Goal: Task Accomplishment & Management: Use online tool/utility

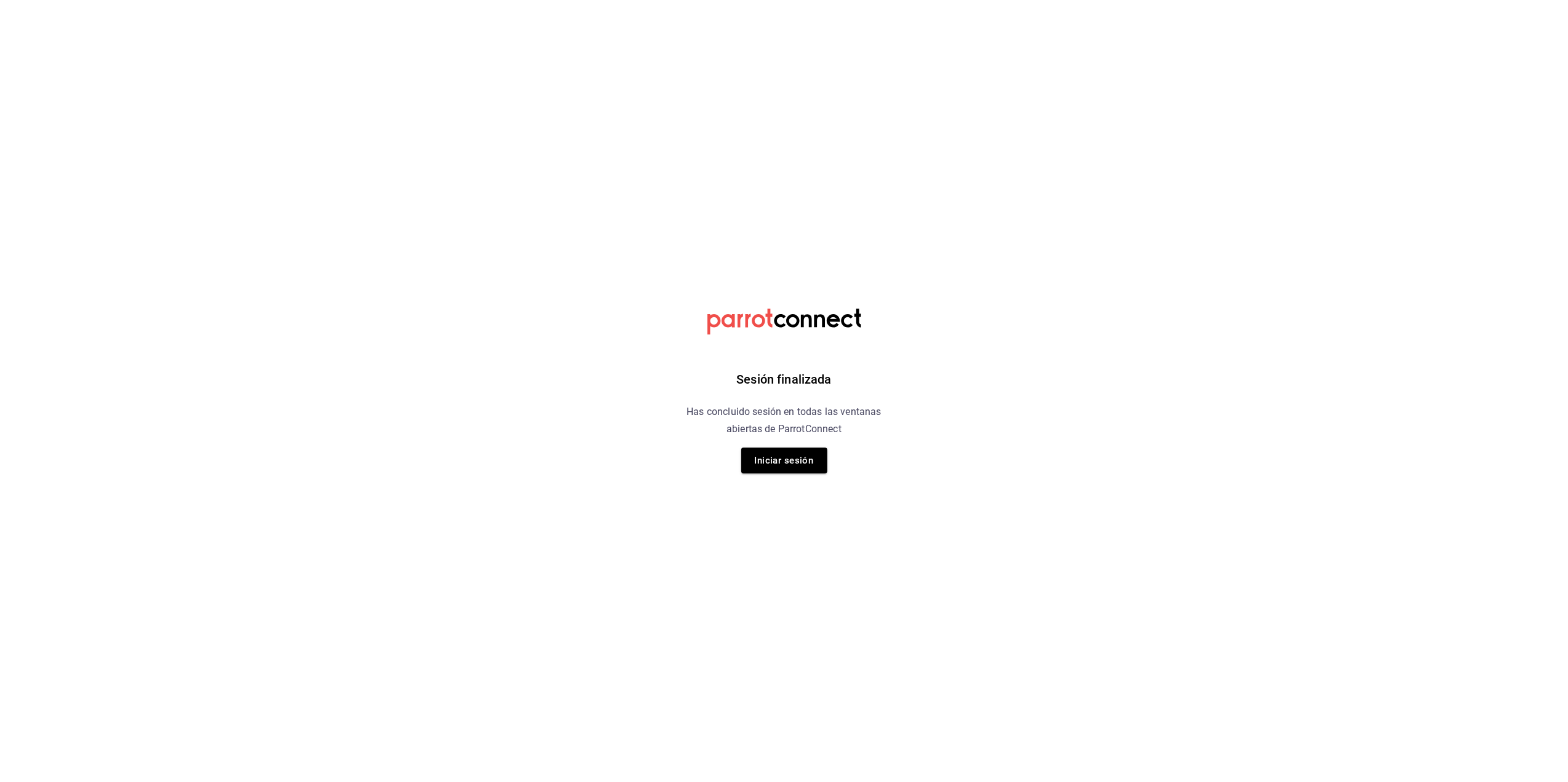
click at [943, 0] on html "Sesión finalizada Has concluido sesión en todas las ventanas abiertas de Parrot…" at bounding box center [784, 0] width 1568 height 0
click at [789, 456] on button "Iniciar sesión" at bounding box center [784, 460] width 86 height 26
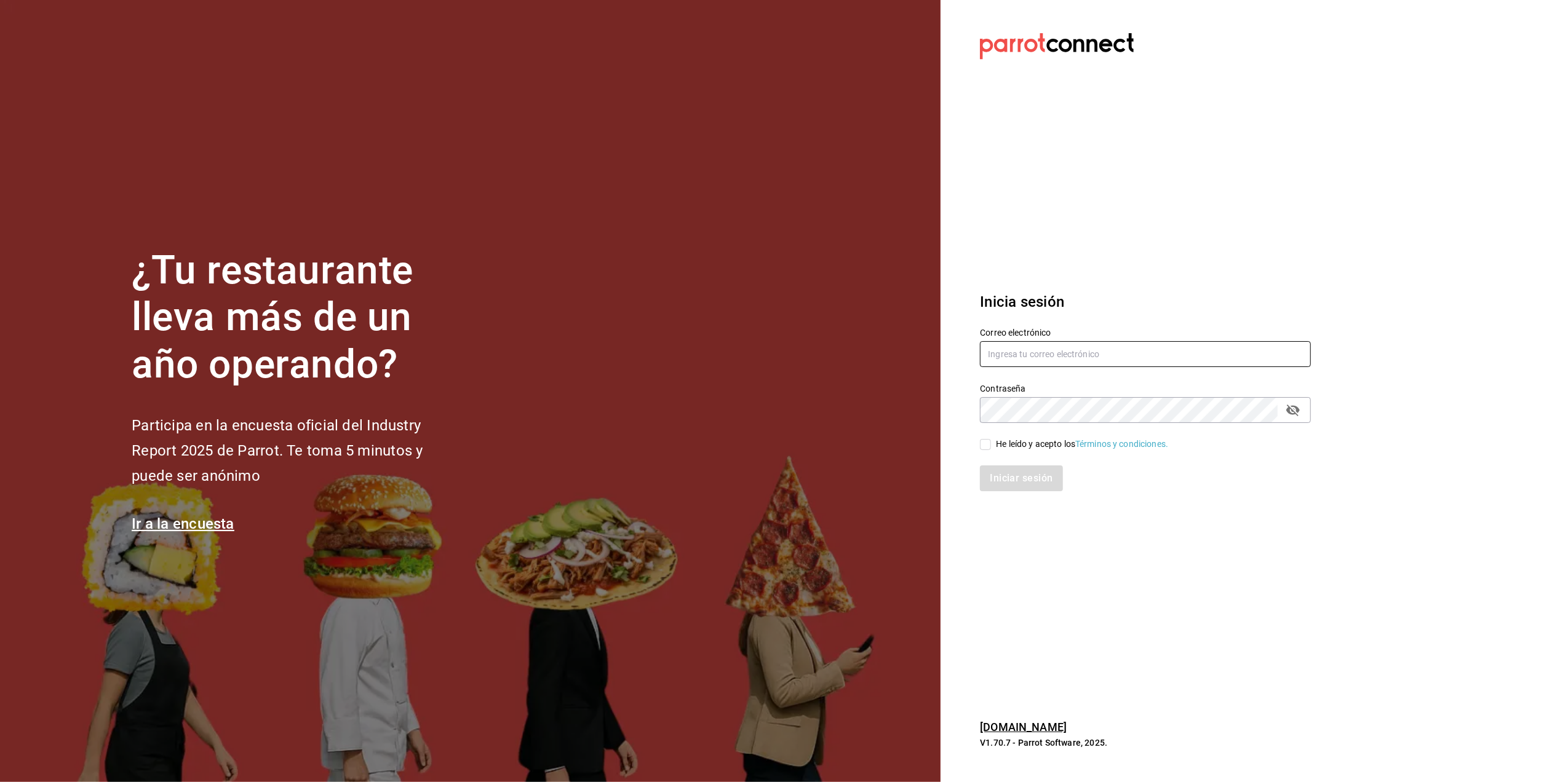
type input "[EMAIL_ADDRESS][DOMAIN_NAME]"
click at [999, 449] on div "He leído y acepto los Términos y condiciones." at bounding box center [1082, 444] width 172 height 13
click at [991, 449] on input "He leído y acepto los Términos y condiciones." at bounding box center [985, 445] width 11 height 11
checkbox input "true"
click at [1024, 482] on button "Iniciar sesión" at bounding box center [1021, 478] width 83 height 26
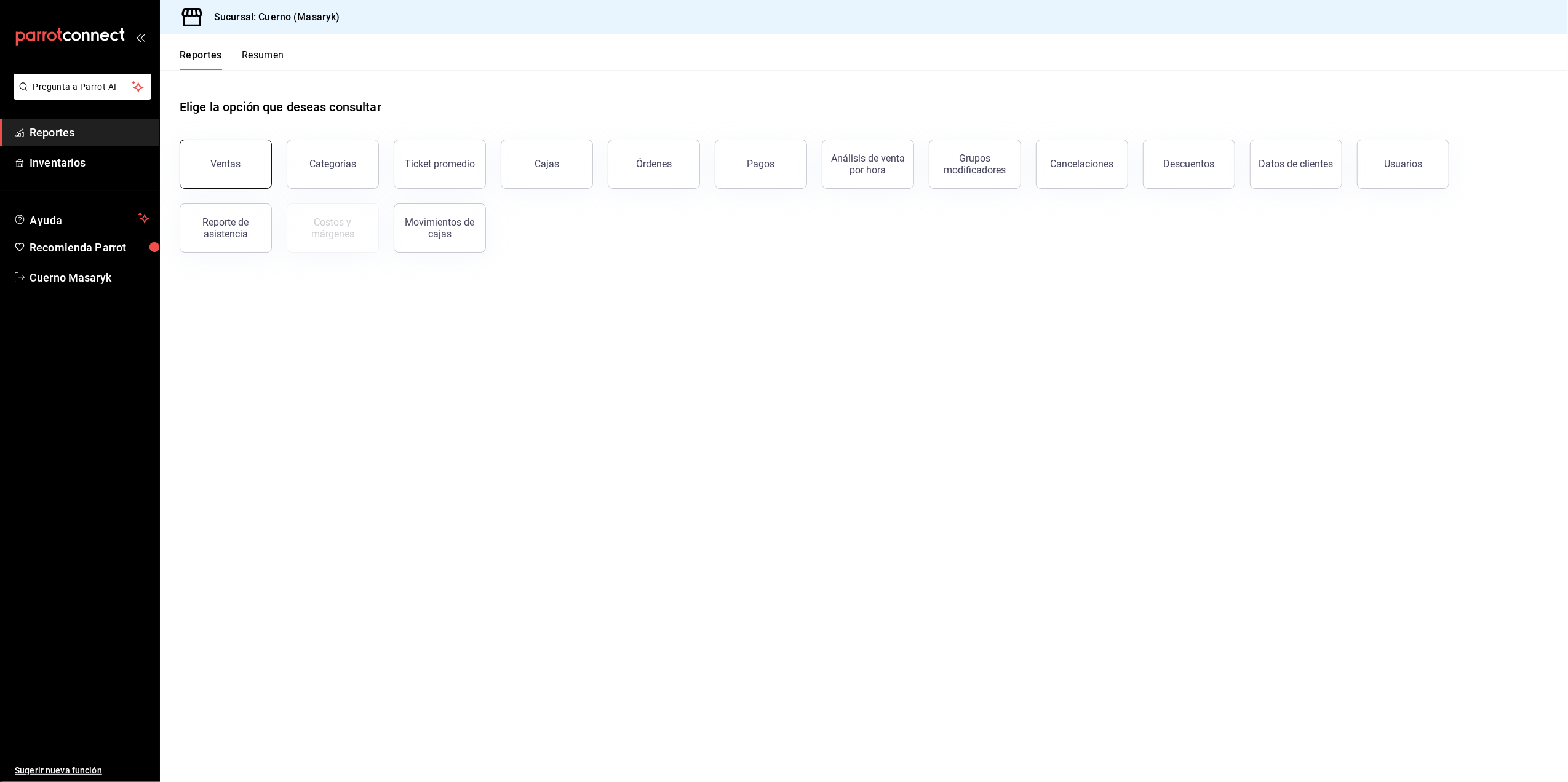
click at [239, 160] on div "Ventas" at bounding box center [226, 163] width 30 height 12
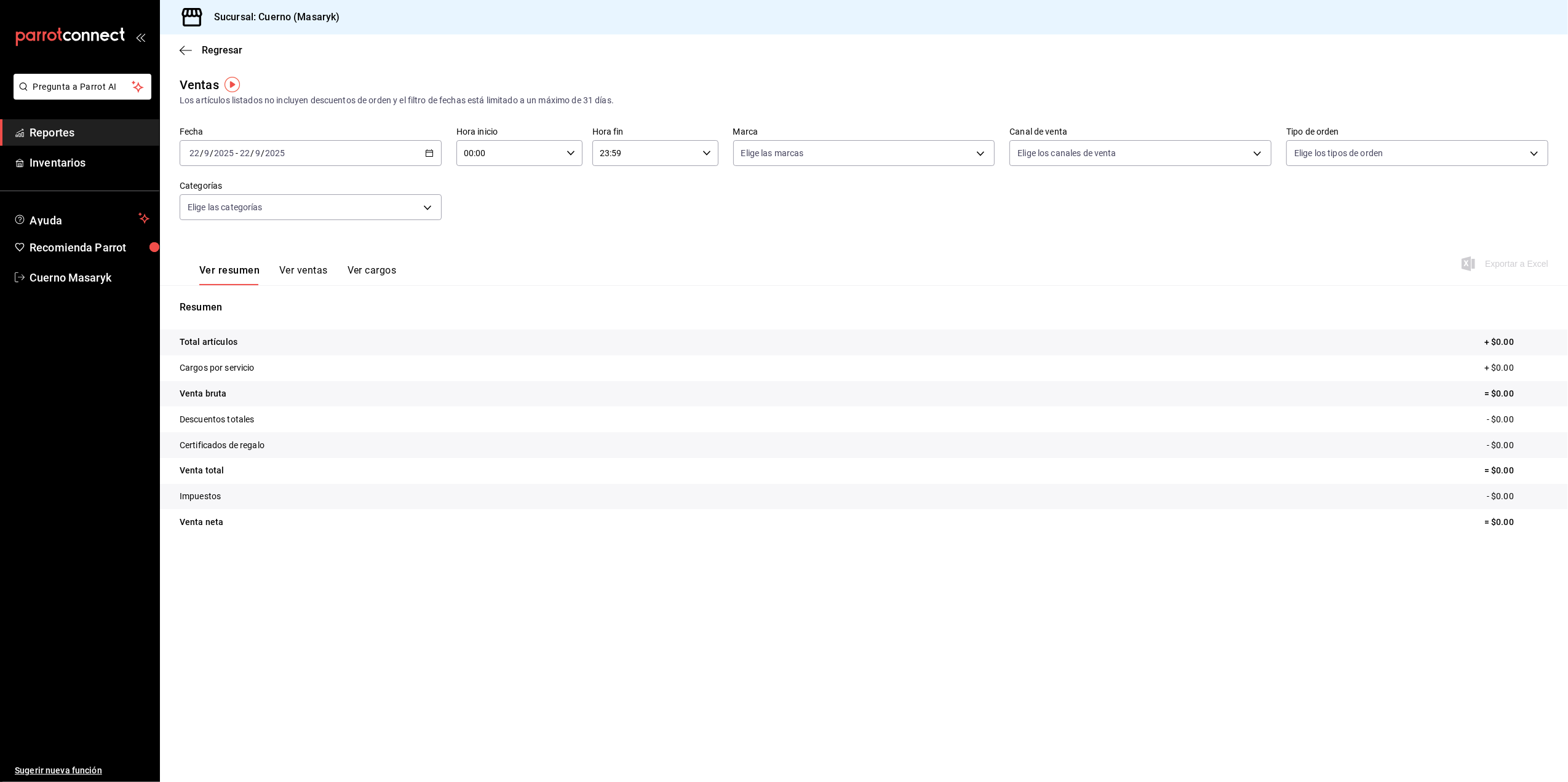
click at [421, 148] on div "2025-09-22 22 / 9 / 2025 - 2025-09-22 22 / 9 / 2025" at bounding box center [310, 152] width 262 height 26
click at [284, 299] on span "Rango de fechas" at bounding box center [238, 300] width 95 height 13
click at [448, 282] on button "21" at bounding box center [452, 289] width 22 height 22
click at [326, 320] on button "22" at bounding box center [321, 316] width 22 height 22
click at [579, 145] on div "00:00 Hora inicio" at bounding box center [519, 152] width 126 height 26
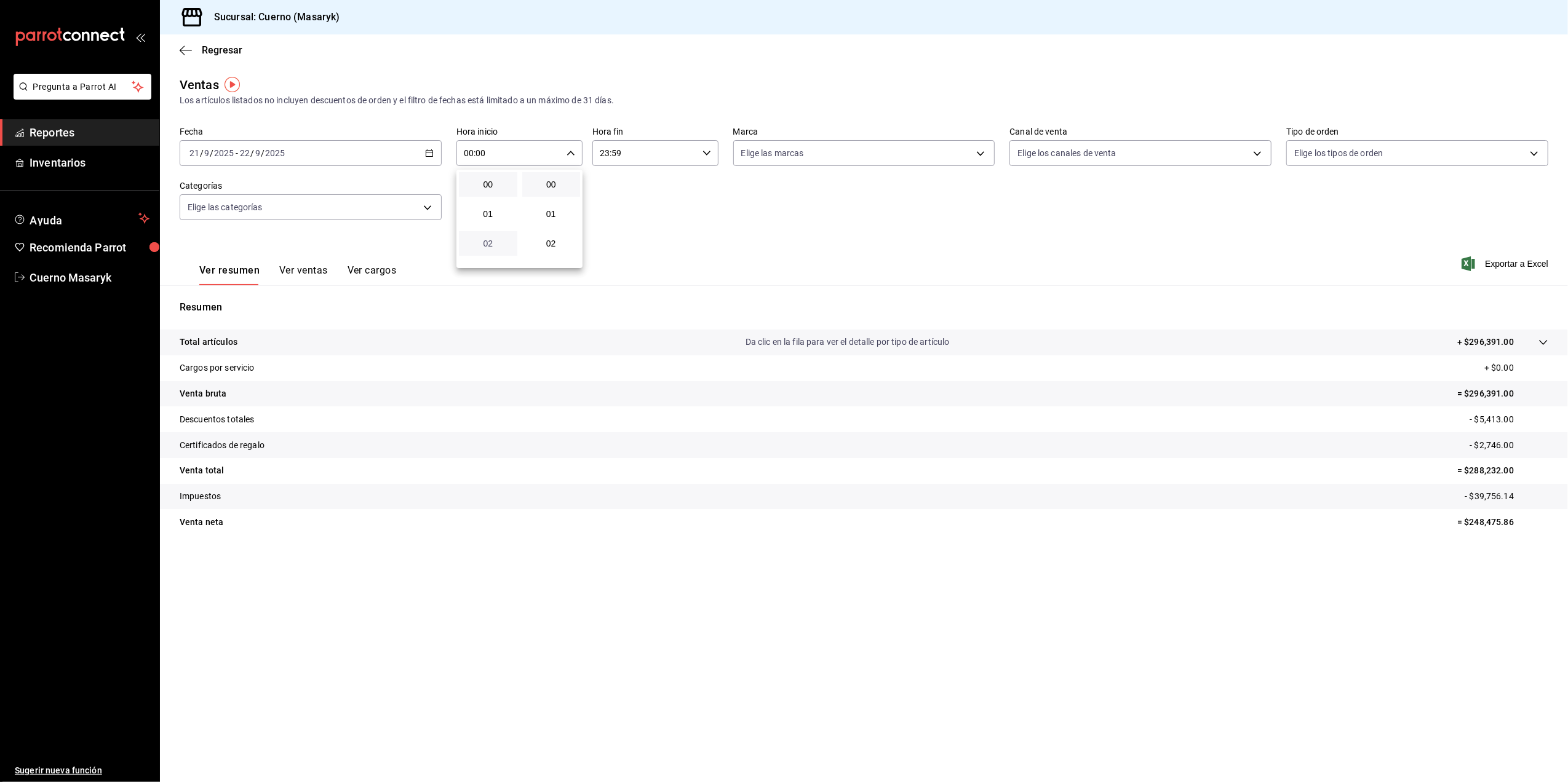
scroll to position [82, 0]
click at [478, 249] on span "05" at bounding box center [488, 250] width 44 height 10
type input "05:00"
click at [658, 141] on div at bounding box center [784, 391] width 1568 height 782
click at [658, 141] on input "23:59" at bounding box center [644, 152] width 105 height 24
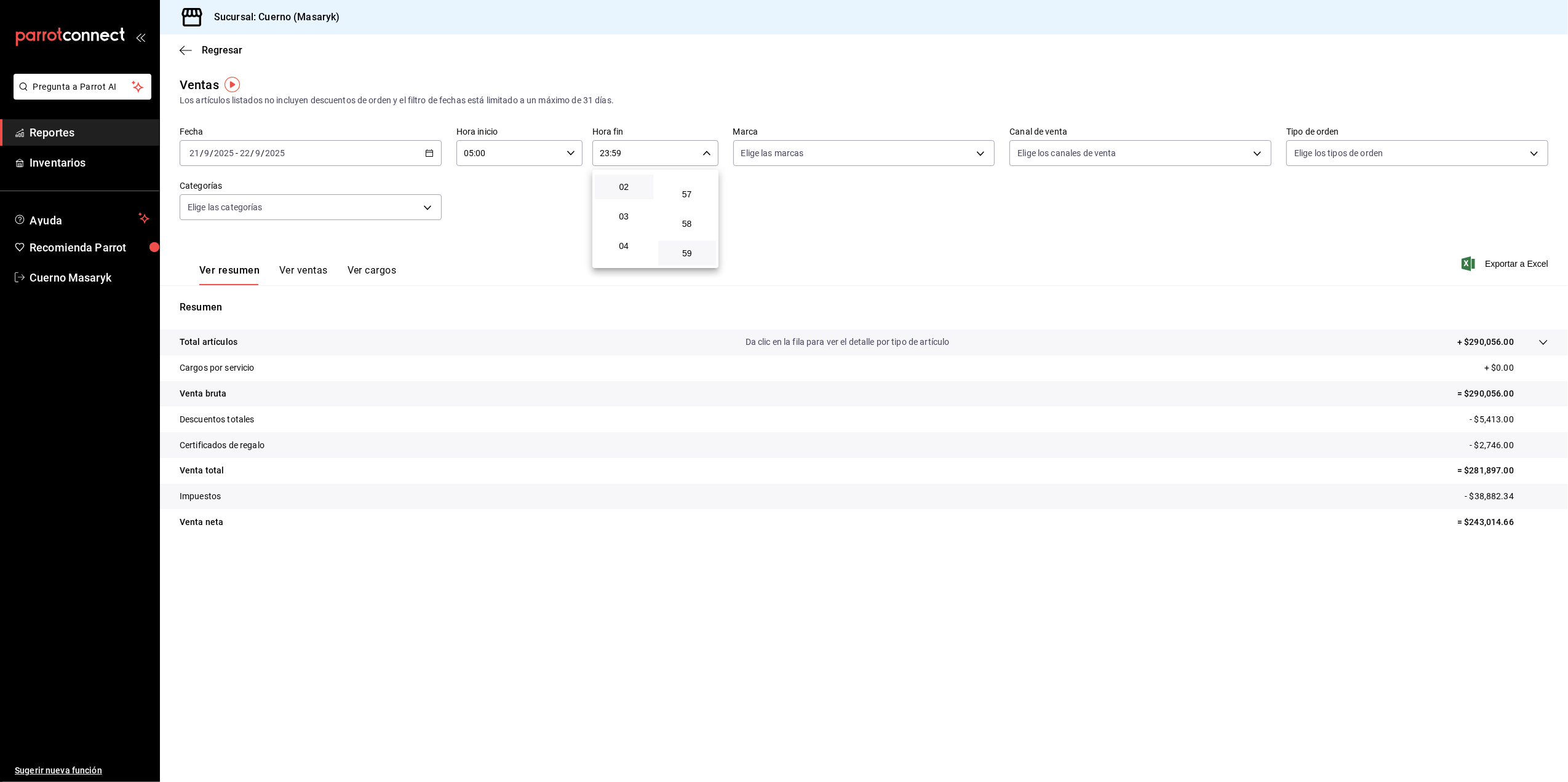
scroll to position [82, 0]
click at [626, 254] on span "05" at bounding box center [623, 250] width 44 height 10
click at [684, 183] on span "00" at bounding box center [687, 184] width 44 height 10
type input "05:00"
click at [950, 229] on div at bounding box center [784, 391] width 1568 height 782
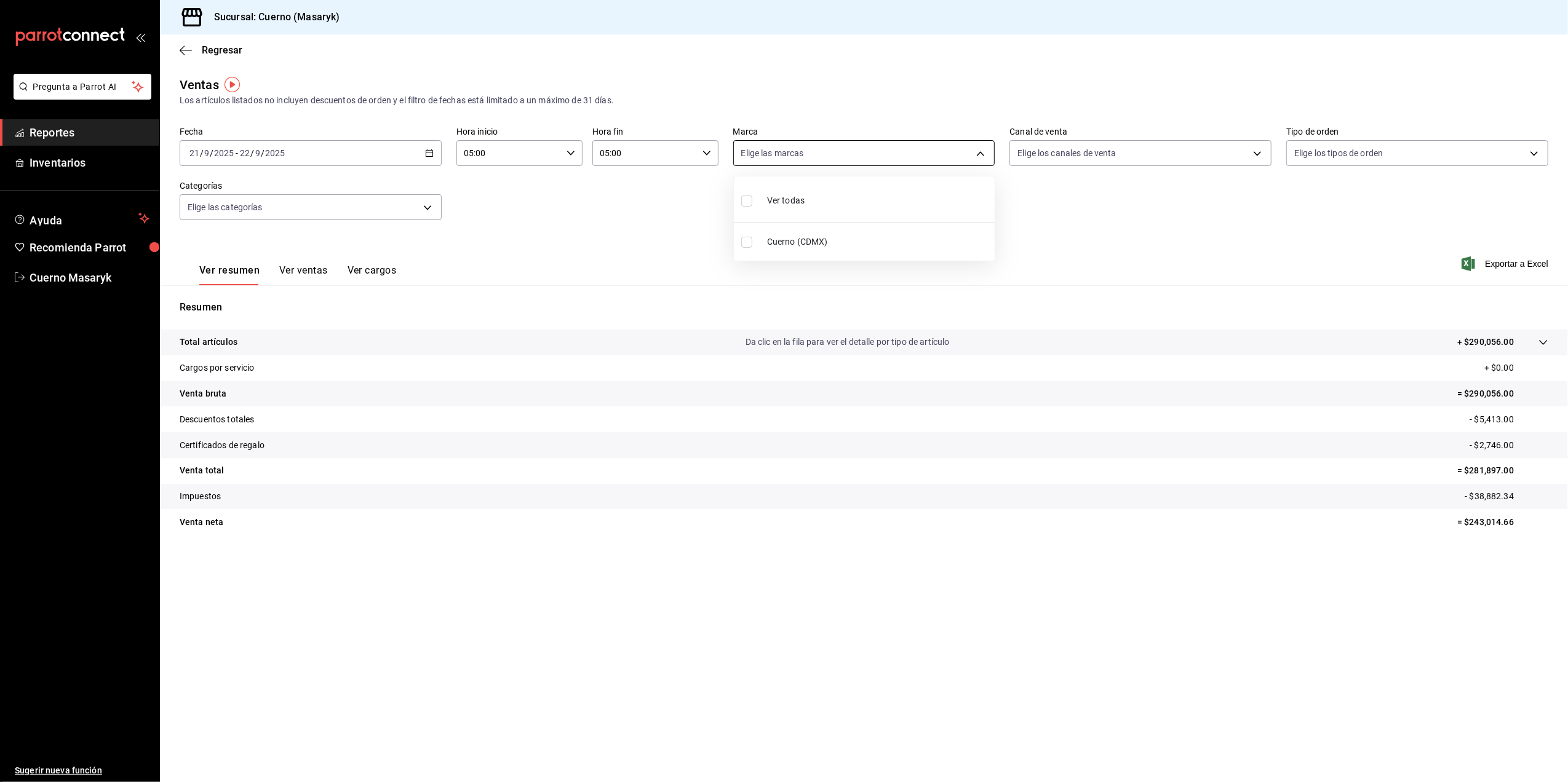
click at [986, 152] on body "Pregunta a Parrot AI Reportes Inventarios Ayuda Recomienda Parrot Cuerno Masary…" at bounding box center [784, 391] width 1568 height 782
click at [954, 232] on li "Cuerno (CDMX)" at bounding box center [864, 241] width 261 height 28
type input "4ea0d660-02b3-4785-bb88-48b5ef6e196c"
checkbox input "true"
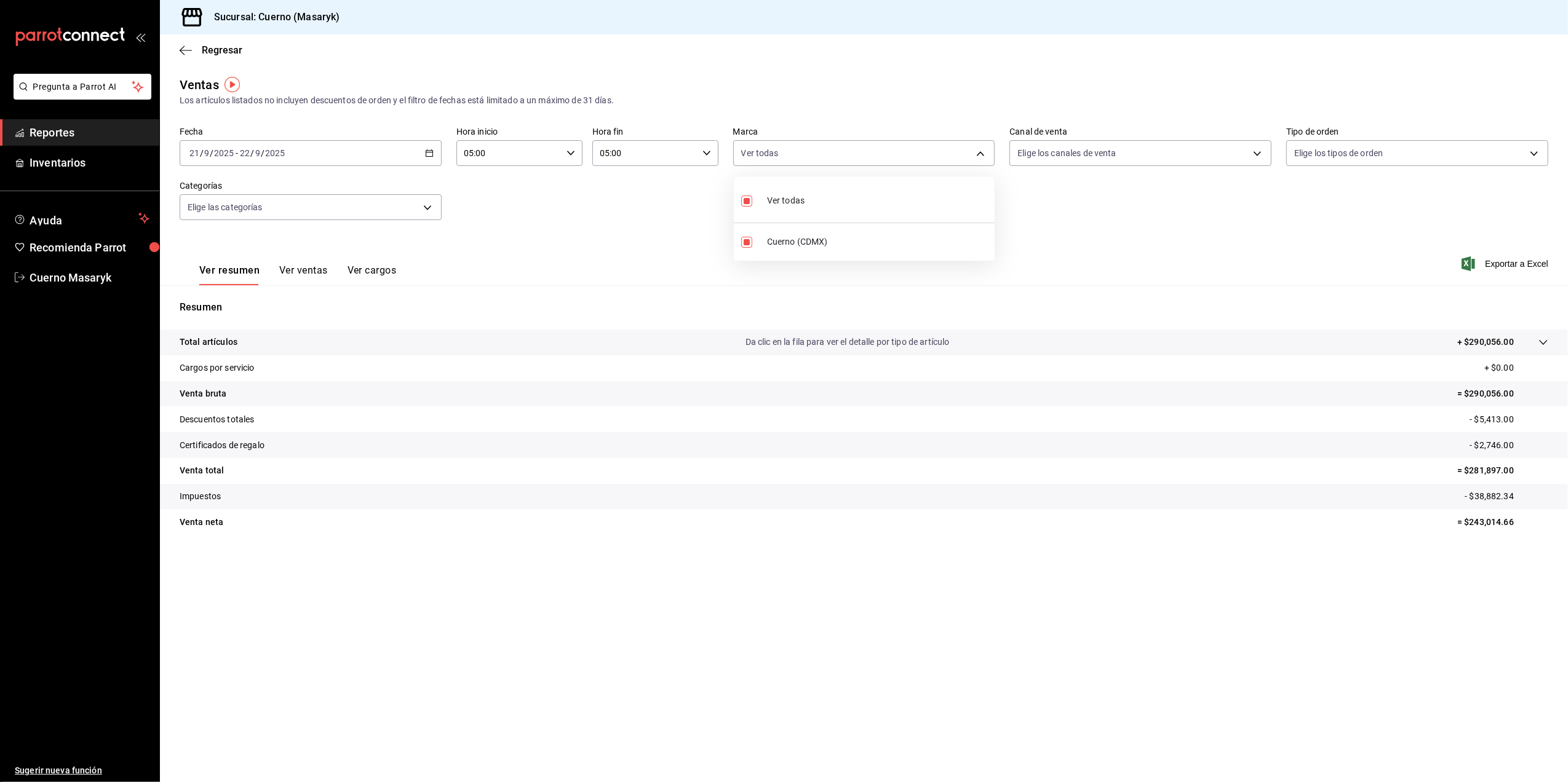
click at [1101, 148] on div at bounding box center [784, 391] width 1568 height 782
click at [1093, 148] on body "Pregunta a Parrot AI Reportes Inventarios Ayuda Recomienda Parrot Cuerno Masary…" at bounding box center [784, 391] width 1568 height 782
click at [1071, 192] on div "Ver todos" at bounding box center [1050, 199] width 64 height 26
type input "PARROT,UBER_EATS,RAPPI,DIDI_FOOD,ONLINE"
checkbox input "true"
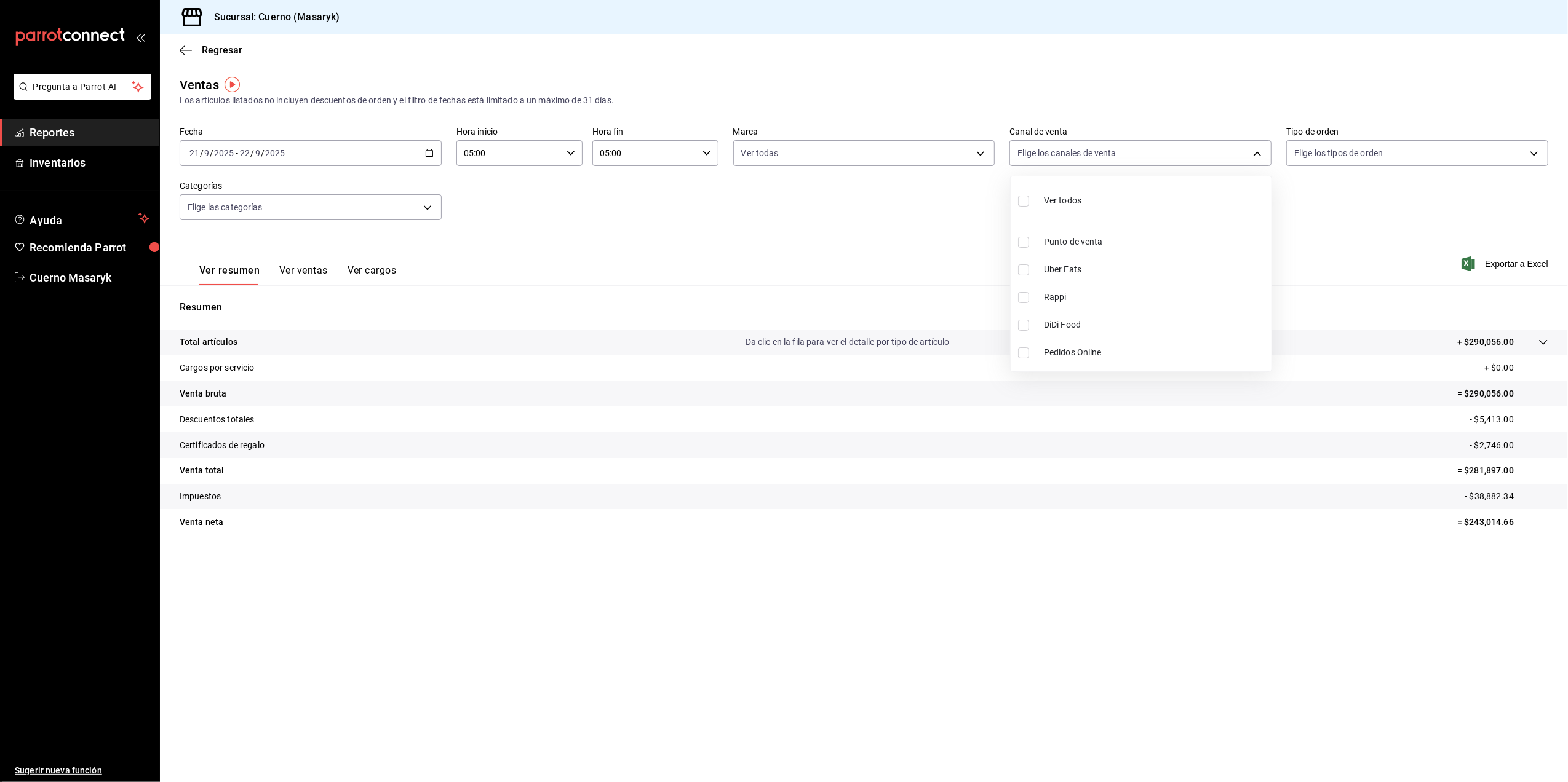
checkbox input "true"
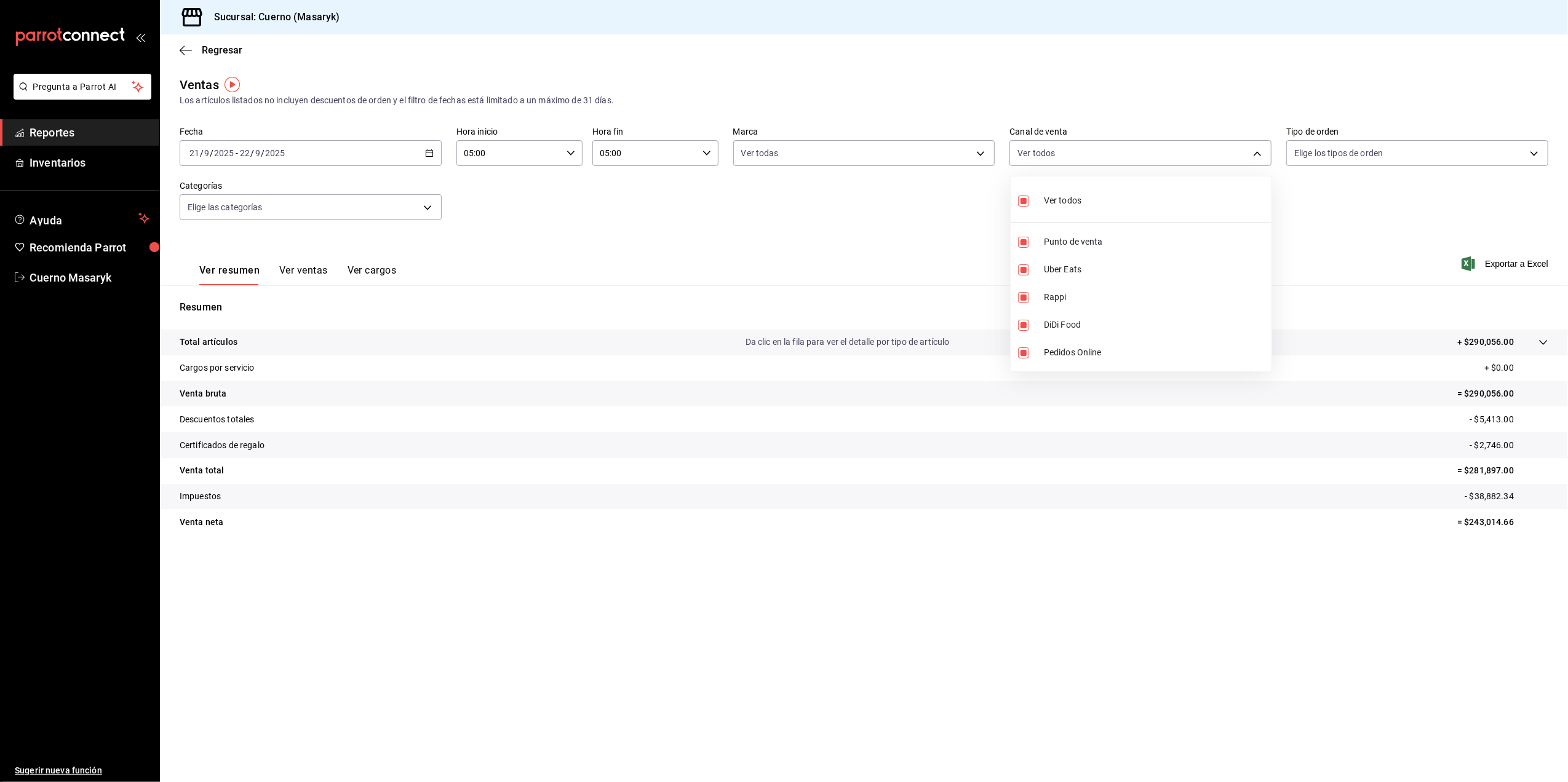
click at [1506, 158] on div at bounding box center [784, 391] width 1568 height 782
click at [1504, 150] on body "Pregunta a Parrot AI Reportes Inventarios Ayuda Recomienda Parrot Cuerno Masary…" at bounding box center [784, 391] width 1568 height 782
click at [1486, 211] on li "Ver todos" at bounding box center [1417, 199] width 261 height 36
type input "d8208262-291b-4595-bbfa-ed1e8660efdb,73ecdc8a-b505-4242-b24a-d5f1595b9b0a,EXTER…"
checkbox input "true"
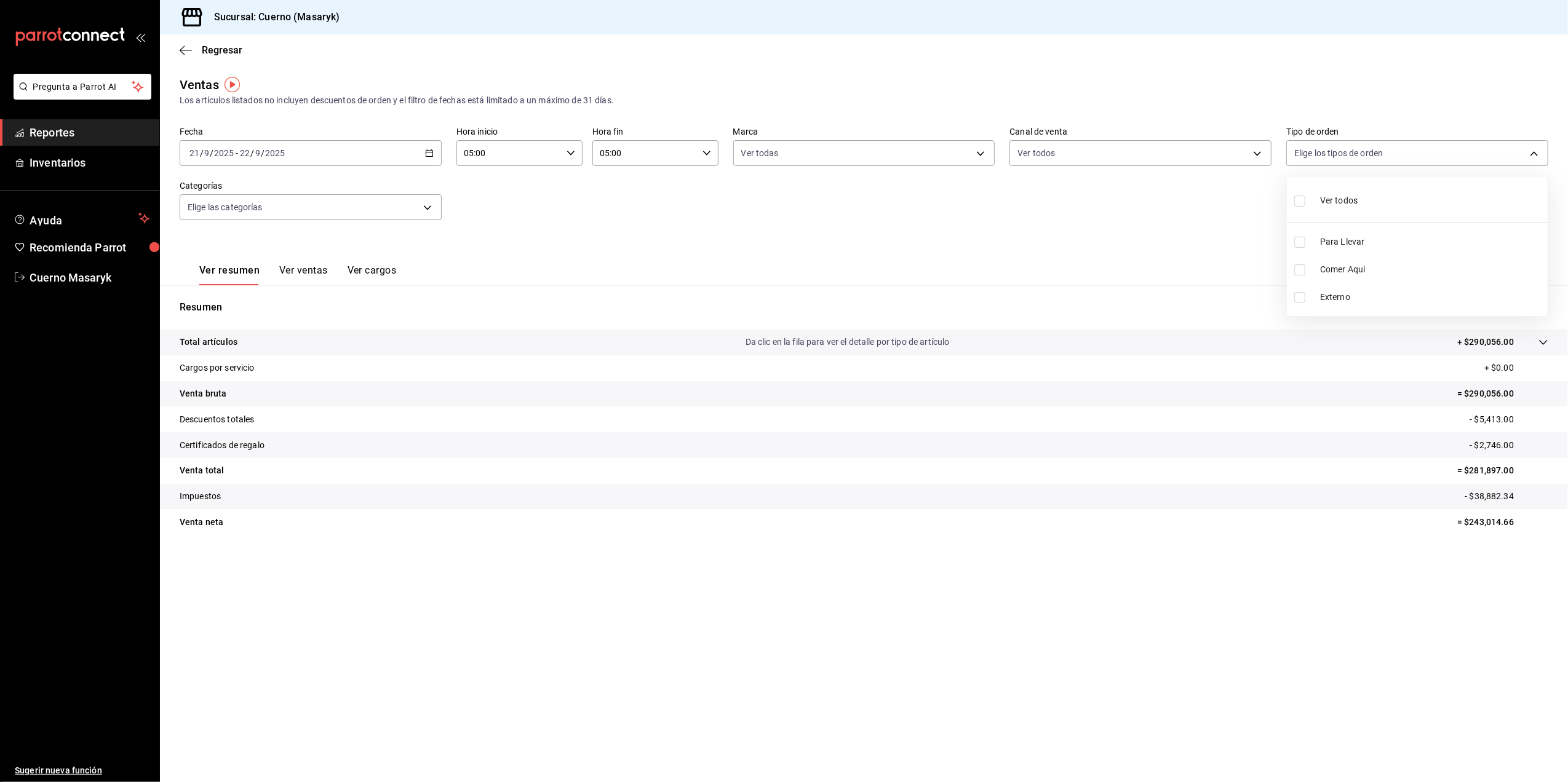
checkbox input "true"
click at [549, 327] on div at bounding box center [784, 391] width 1568 height 782
click at [594, 248] on div "Ver resumen Ver ventas Ver cargos Exportar a Excel" at bounding box center [864, 260] width 1408 height 50
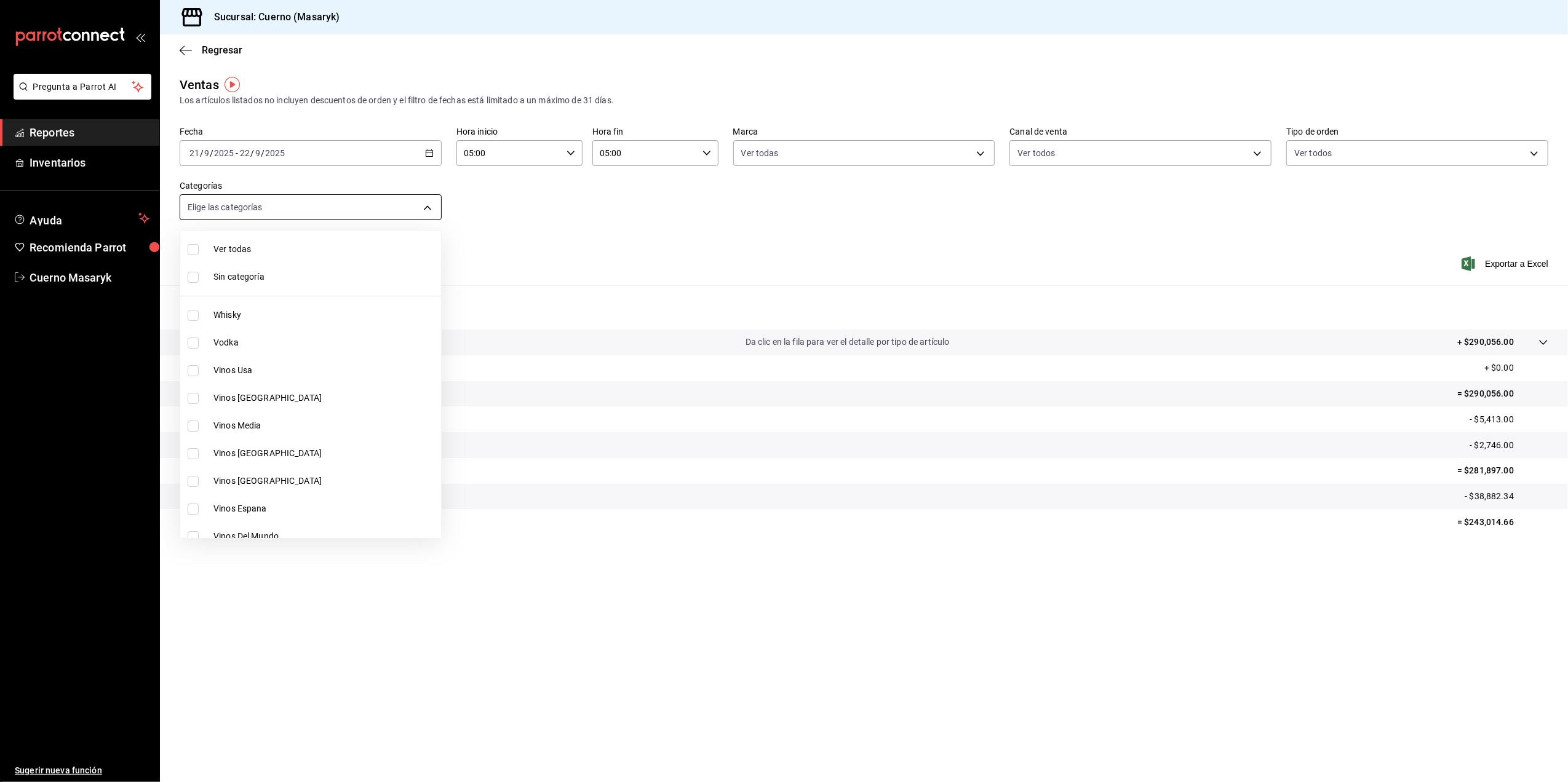
click at [441, 206] on body "Pregunta a Parrot AI Reportes Inventarios Ayuda Recomienda Parrot Cuerno Masary…" at bounding box center [784, 391] width 1568 height 782
click at [340, 244] on span "Ver todas" at bounding box center [325, 249] width 222 height 13
type input "c67b51a2-384c-483e-a5be-40afd3eac247,ec1a4520-4a99-4810-921e-4abf40ebc8c6,cd2d5…"
checkbox input "true"
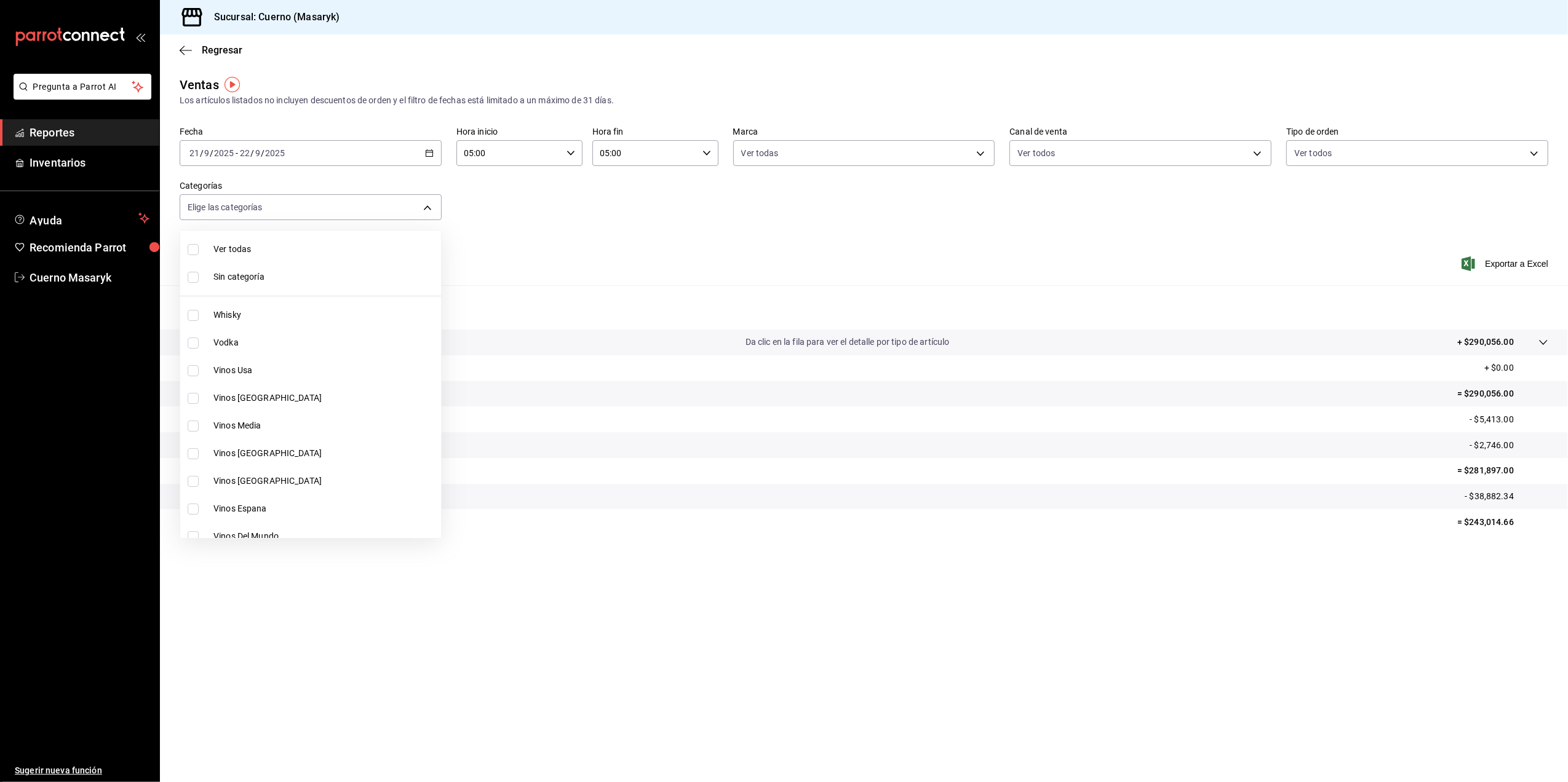
checkbox input "true"
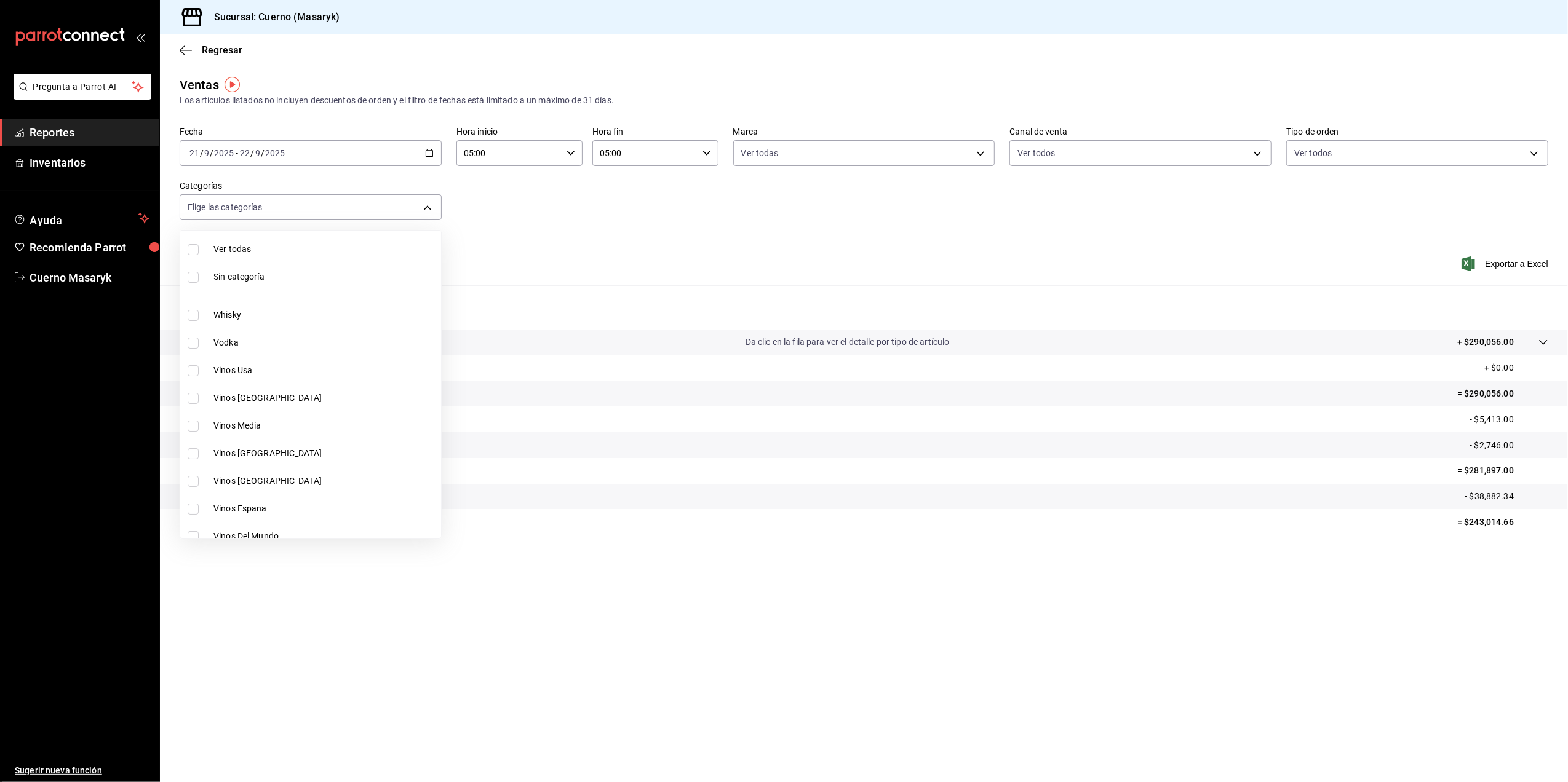
checkbox input "true"
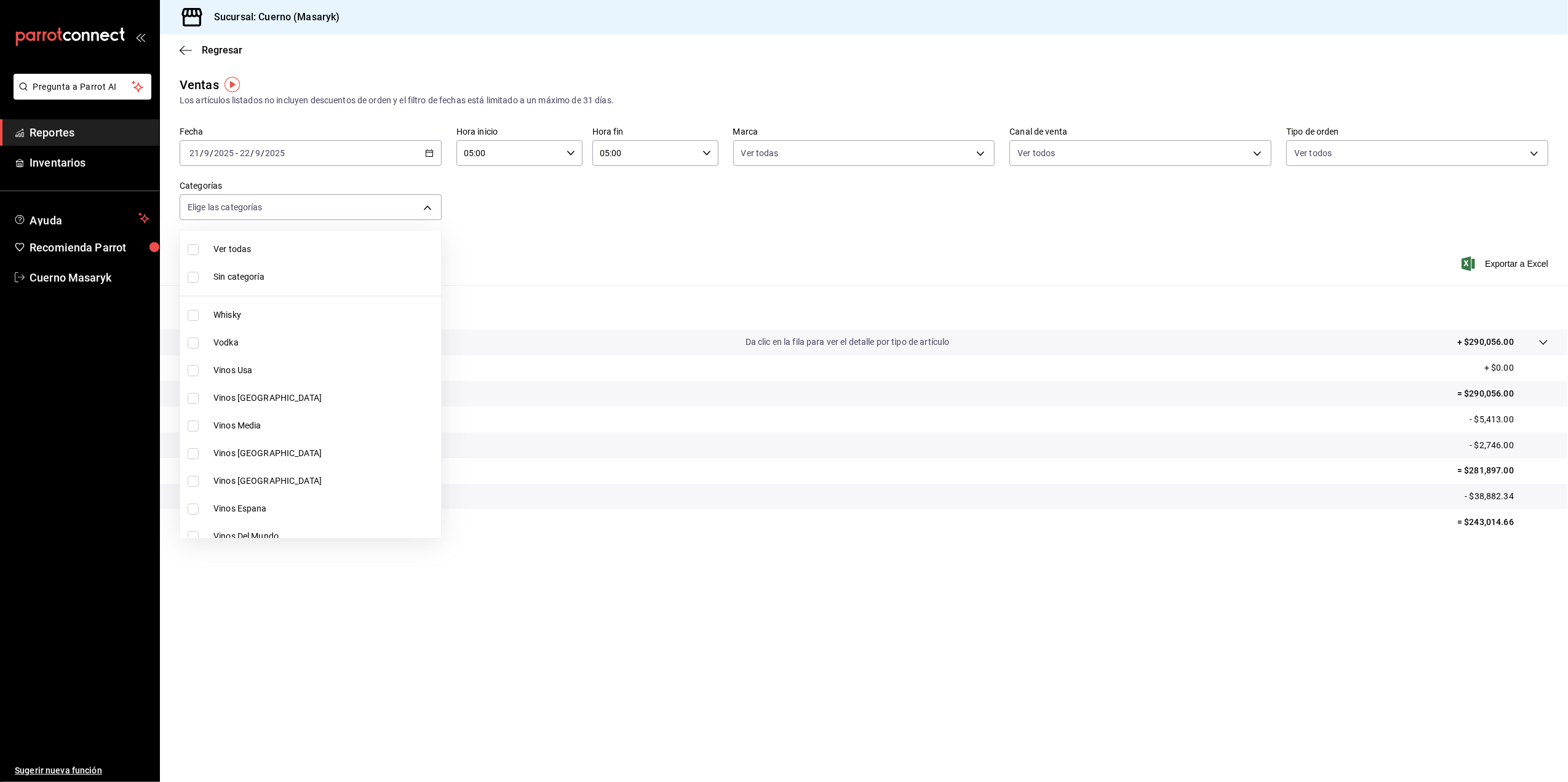
checkbox input "true"
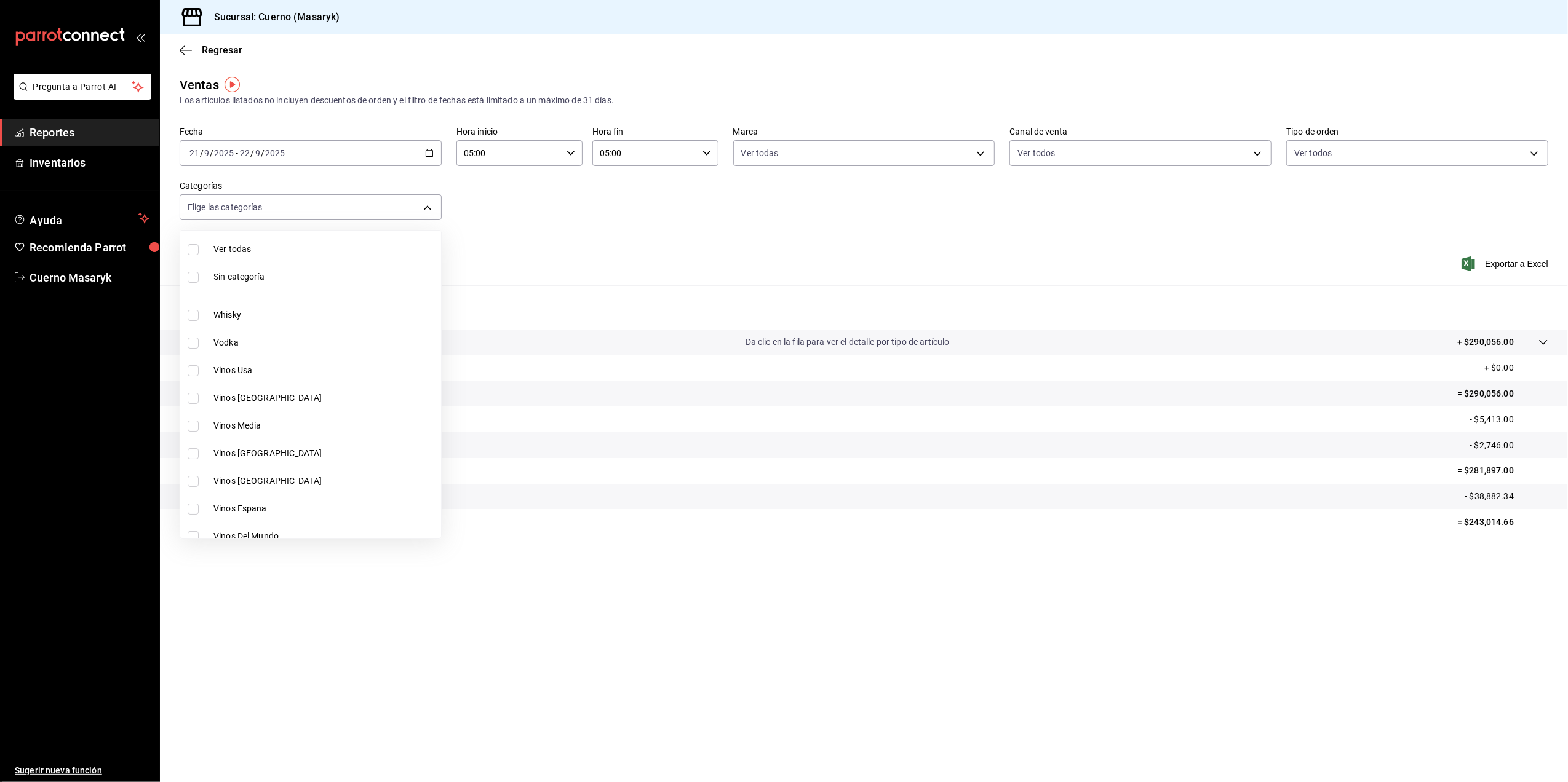
checkbox input "true"
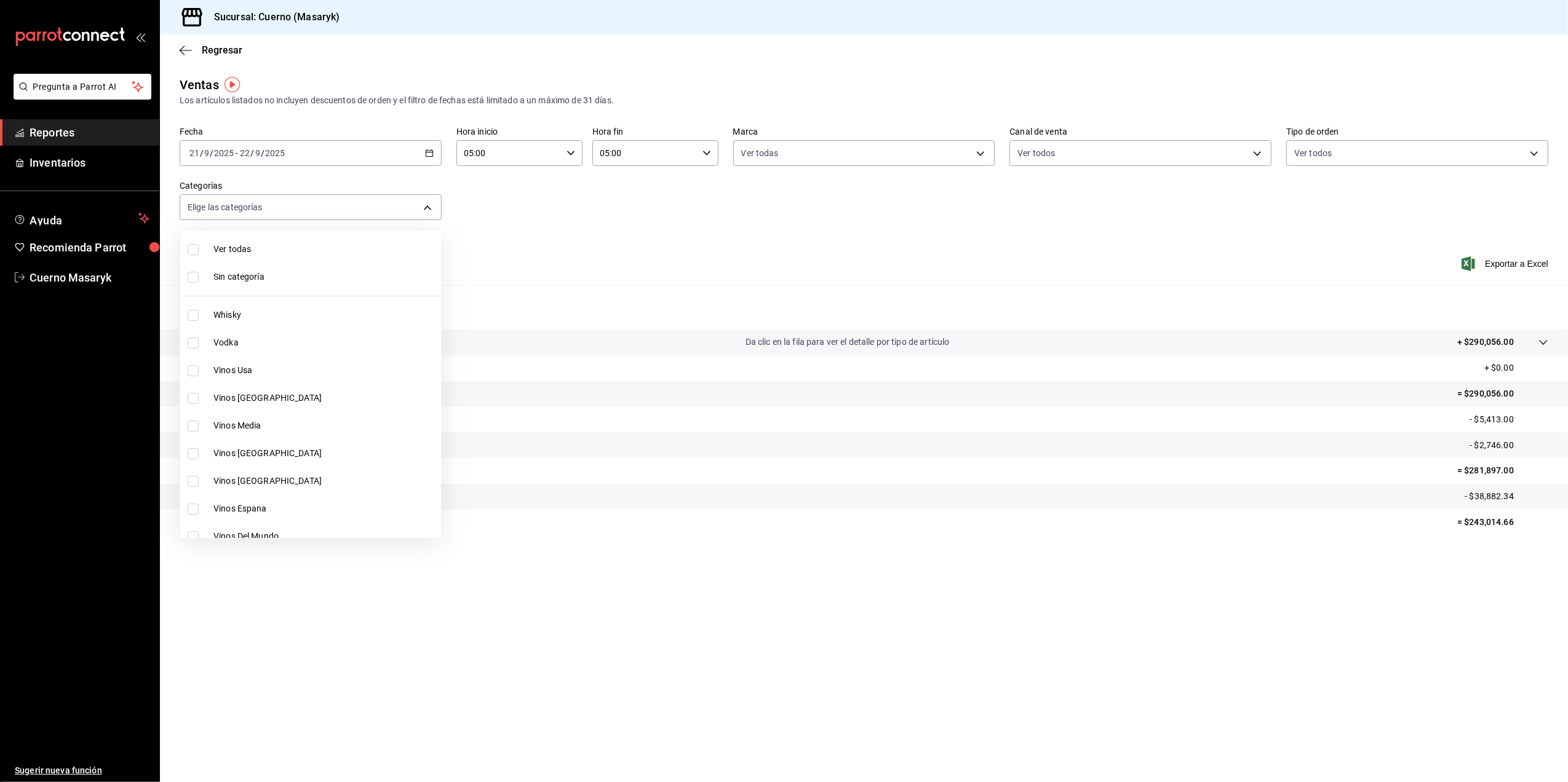
checkbox input "true"
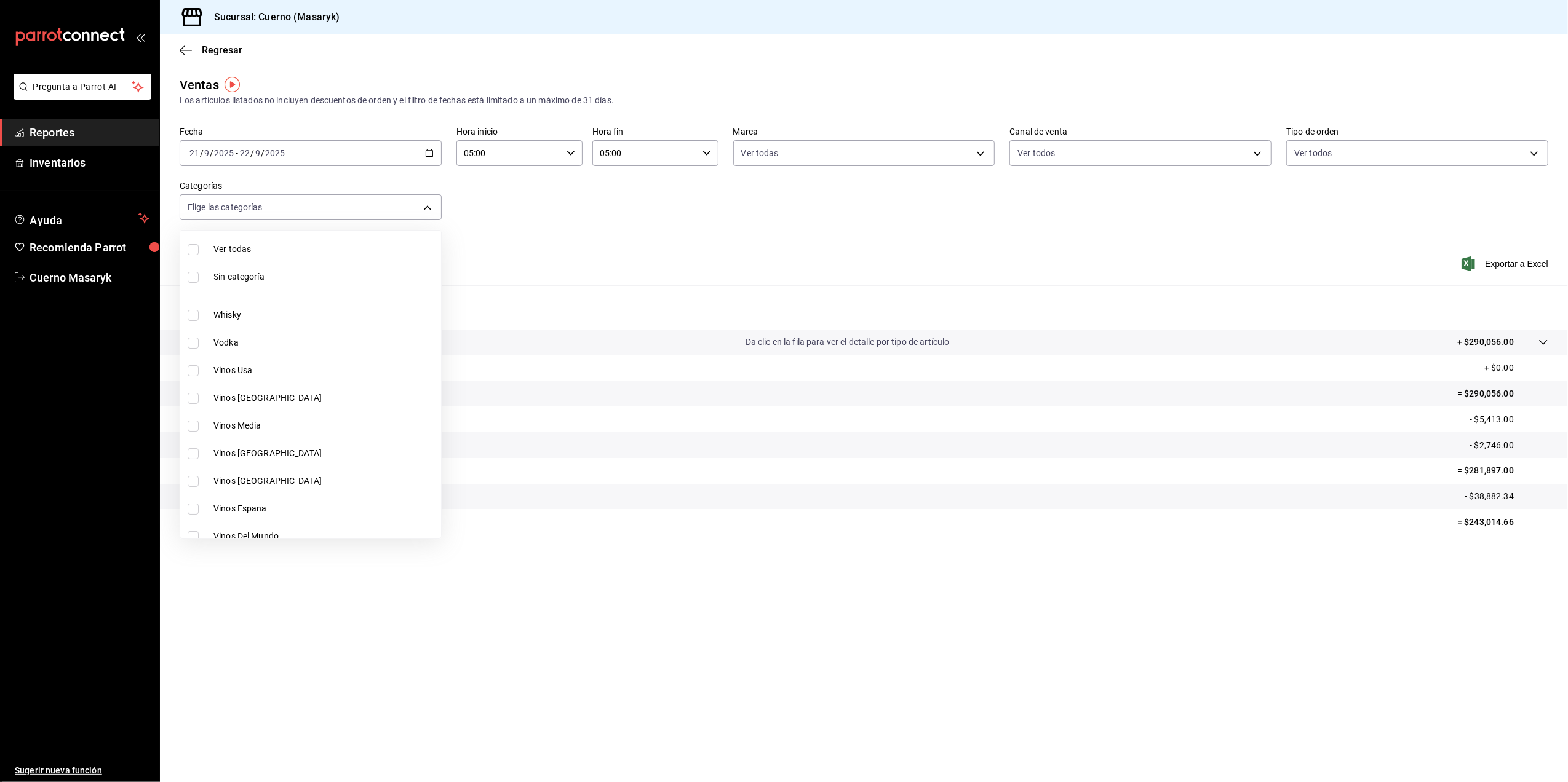
checkbox input "true"
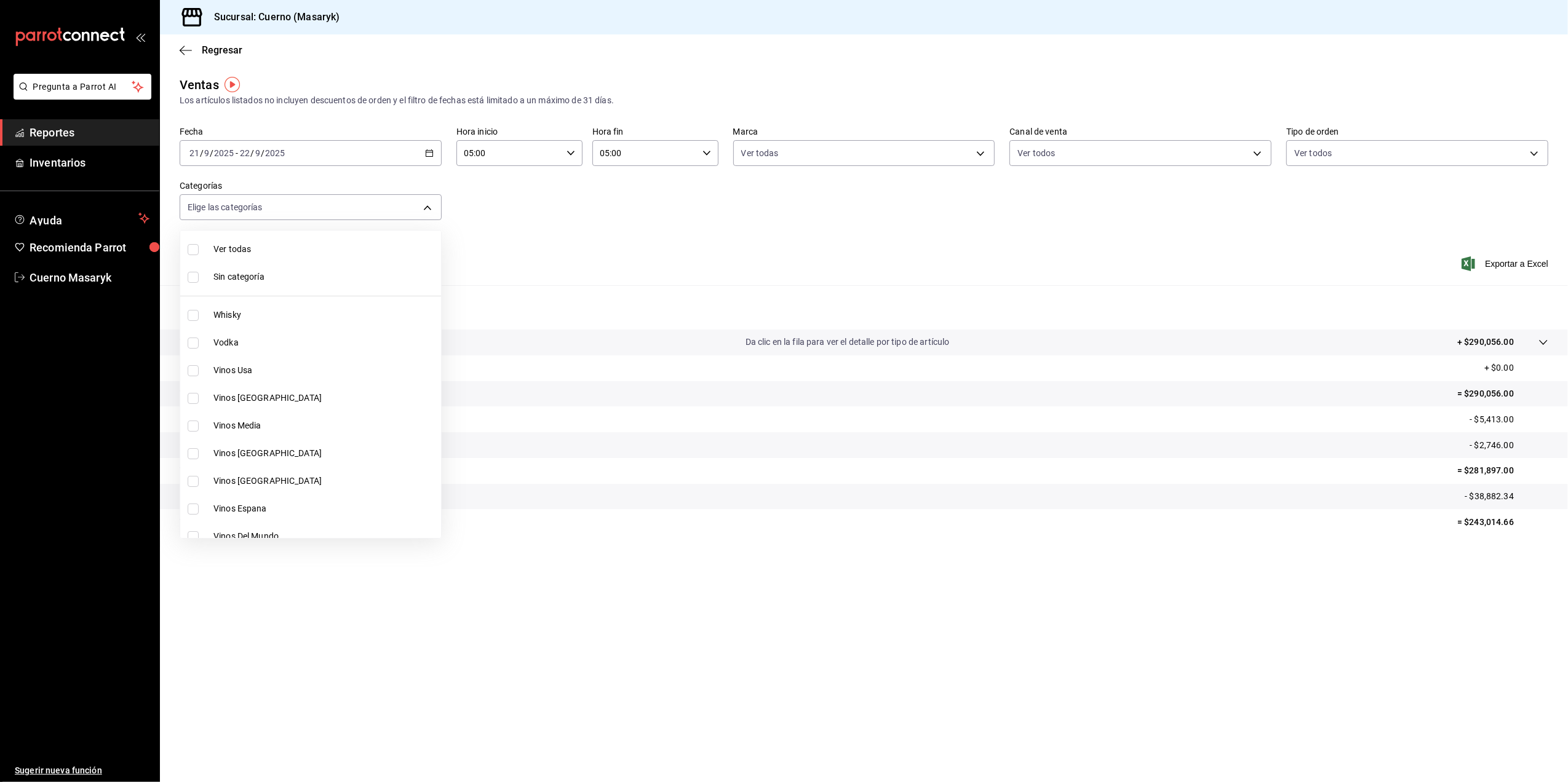
checkbox input "true"
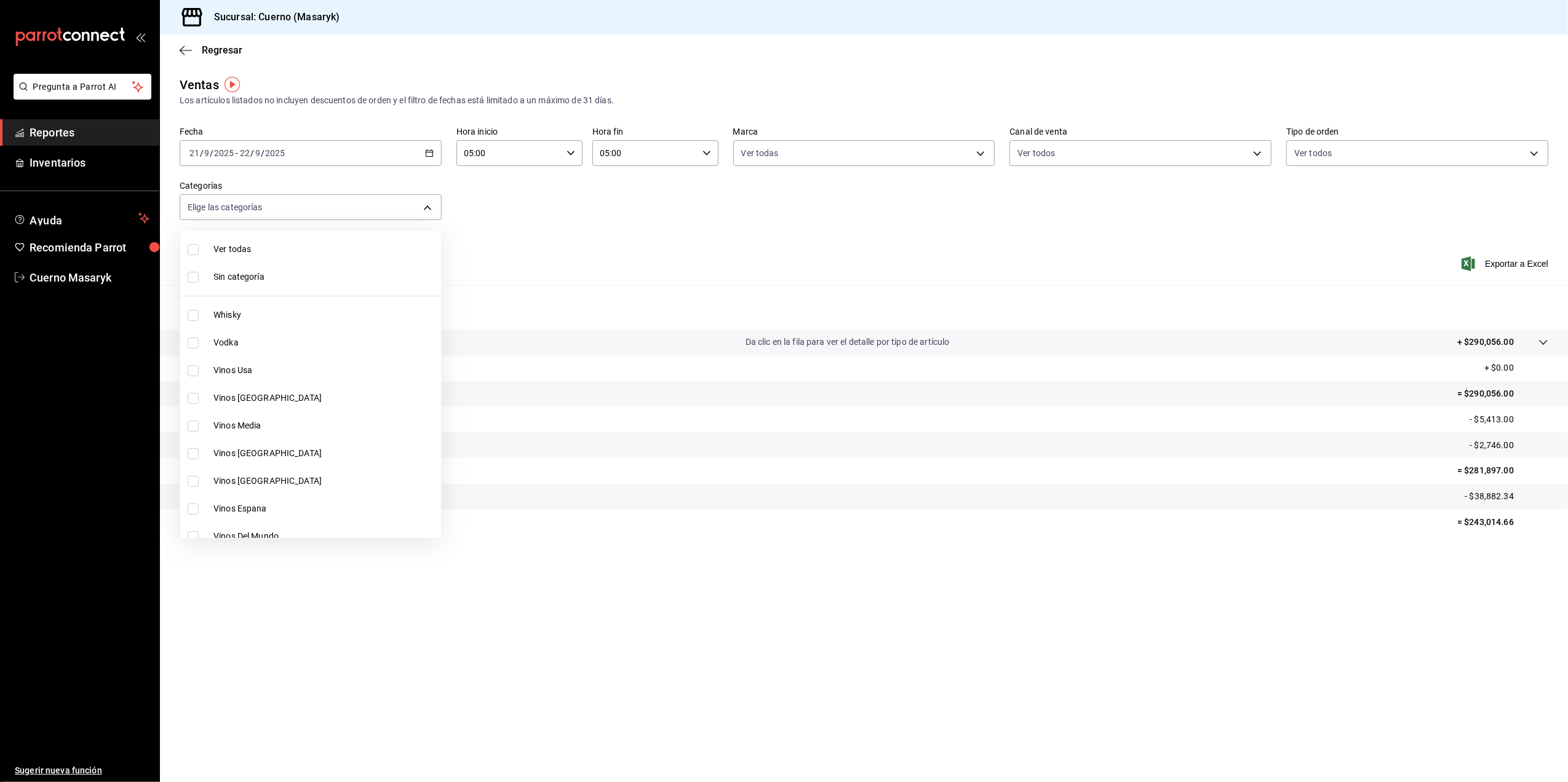
checkbox input "true"
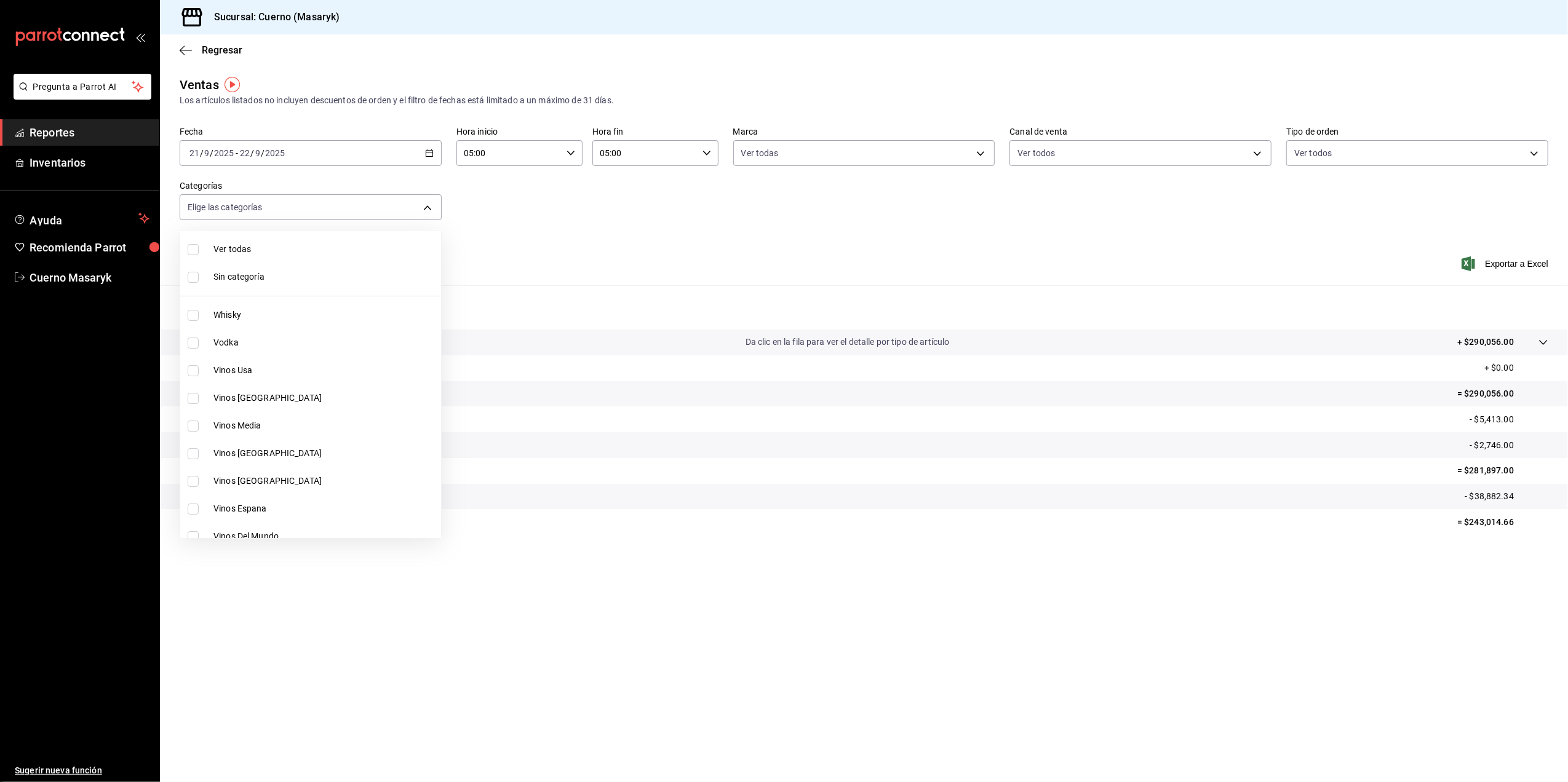
checkbox input "true"
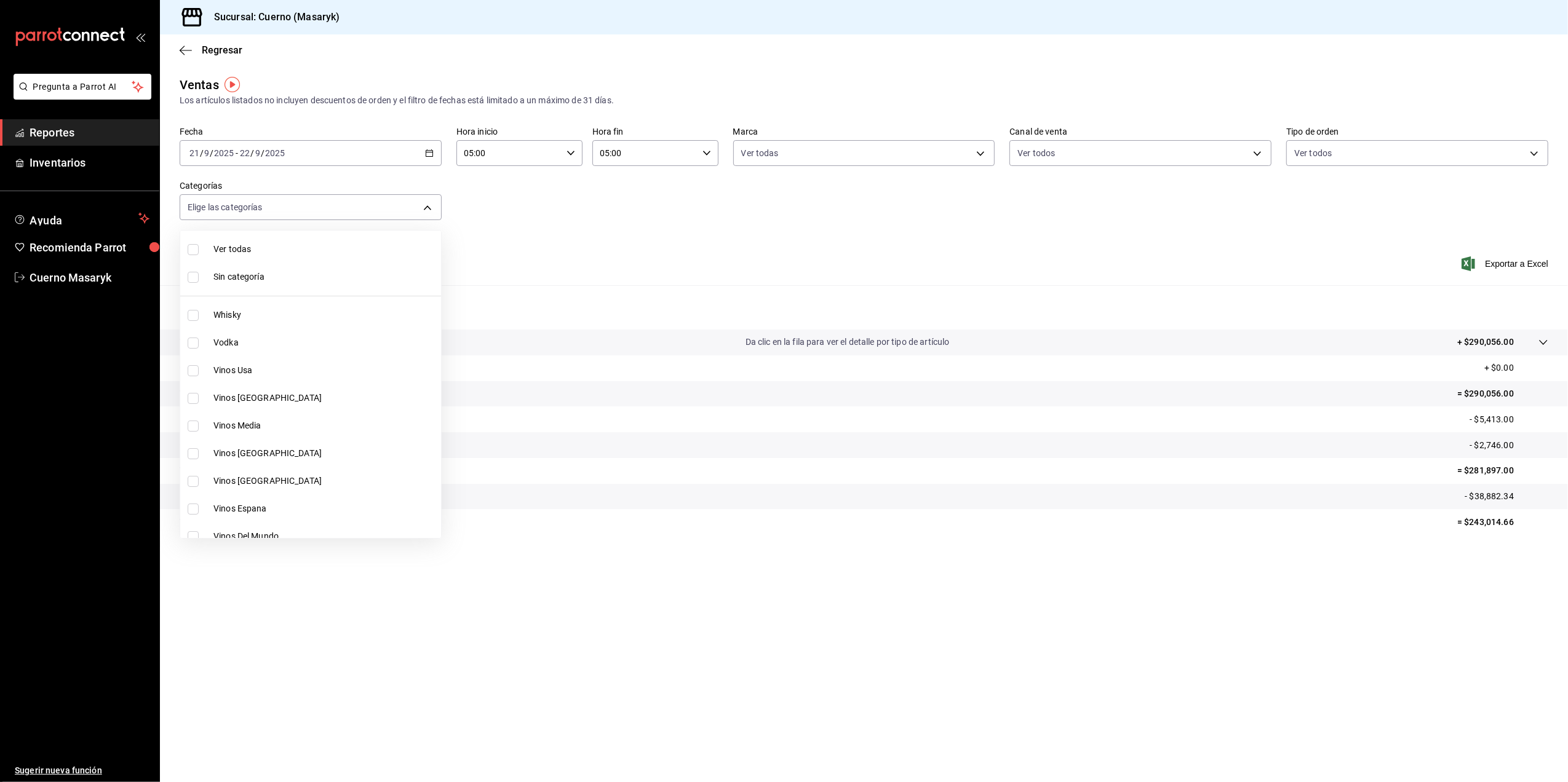
checkbox input "true"
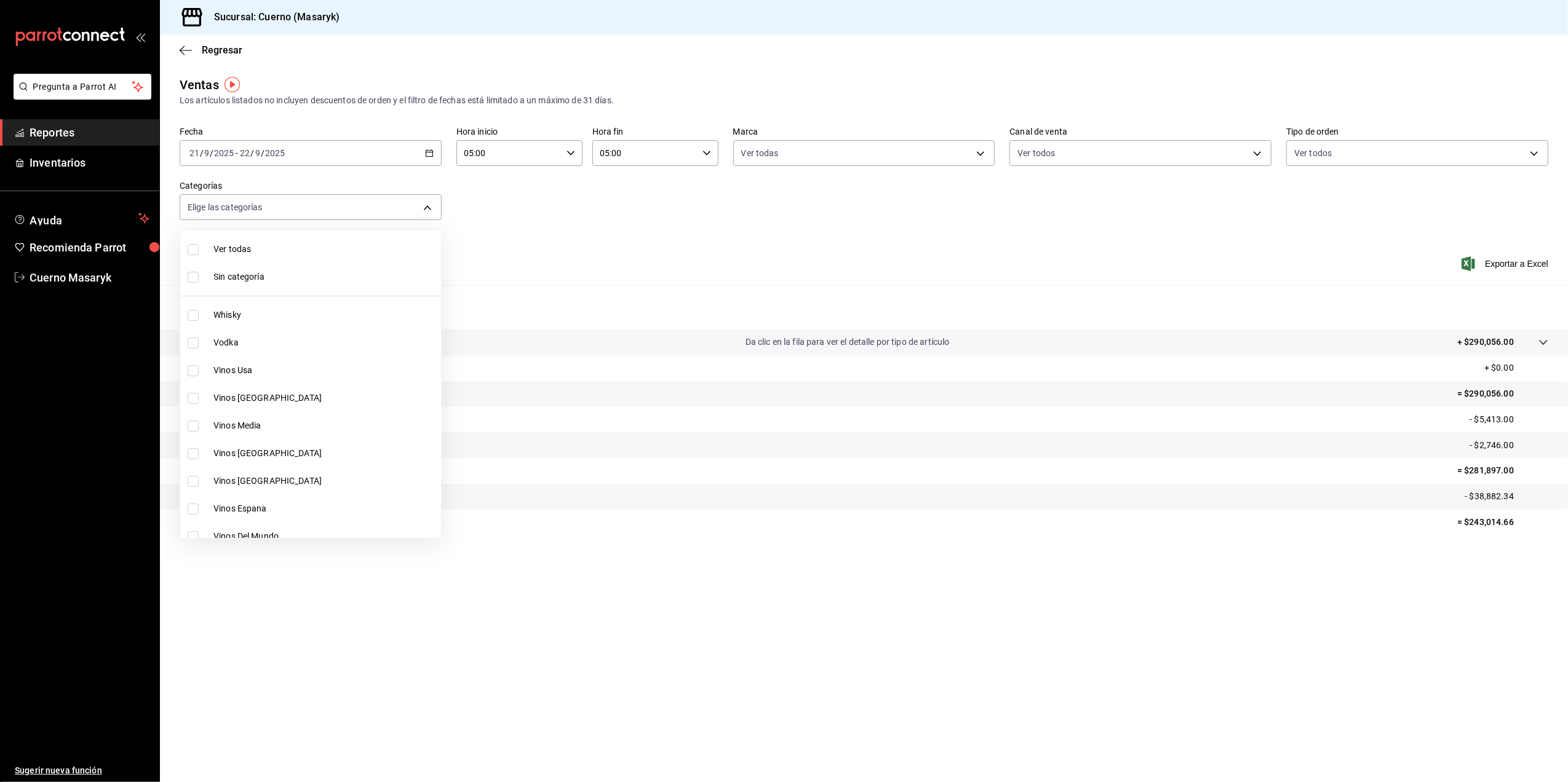
checkbox input "true"
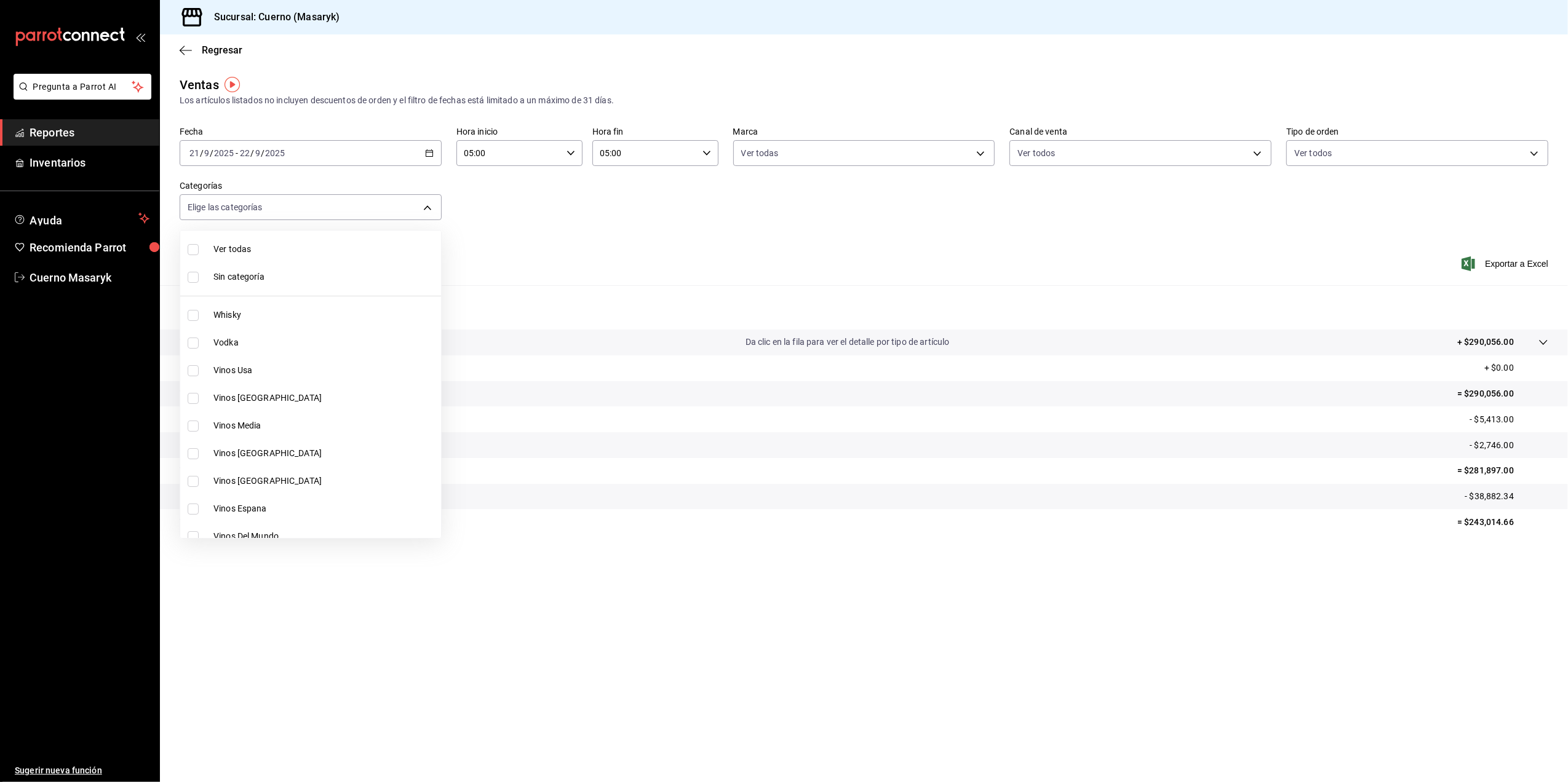
checkbox input "true"
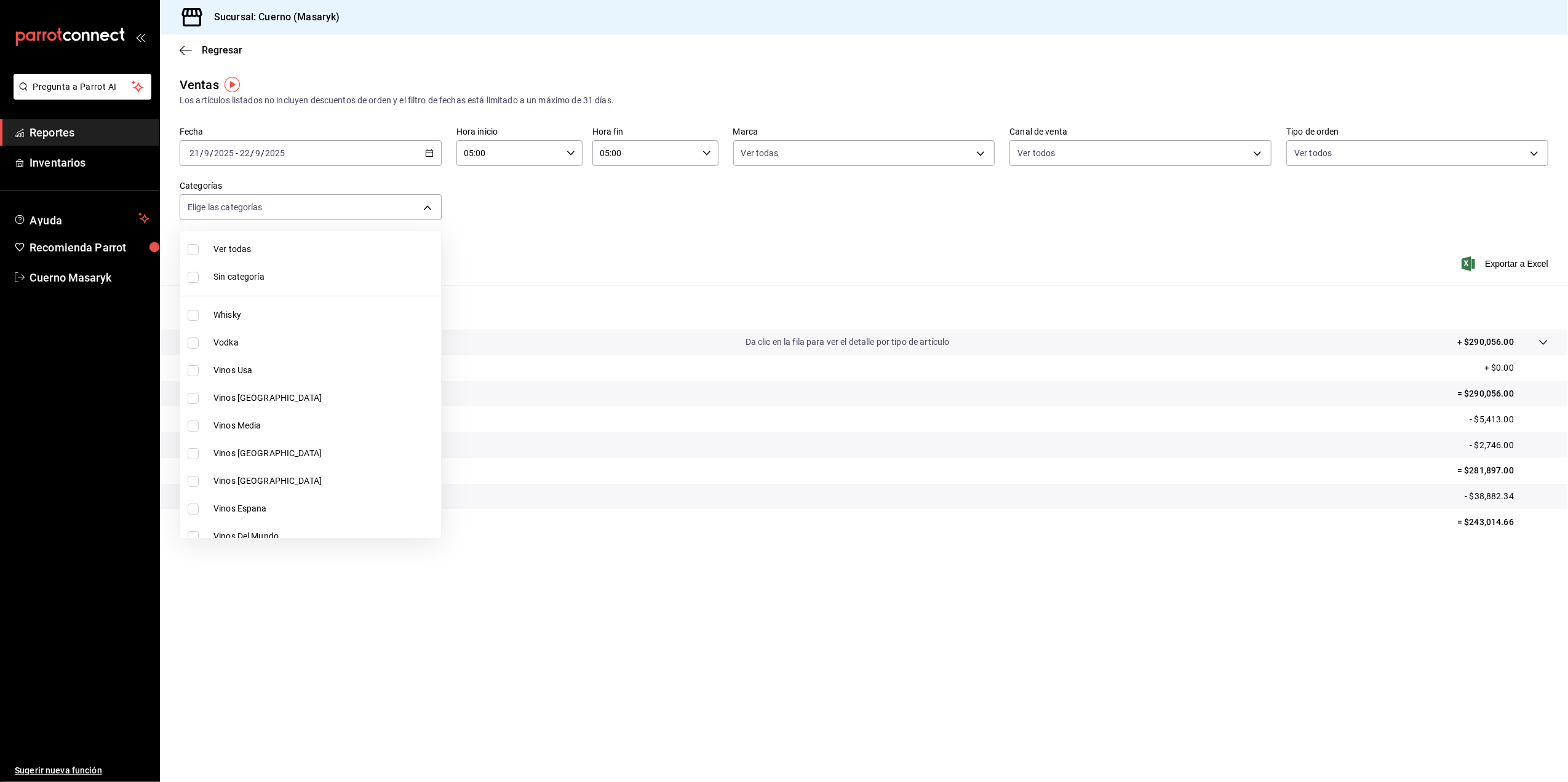
checkbox input "true"
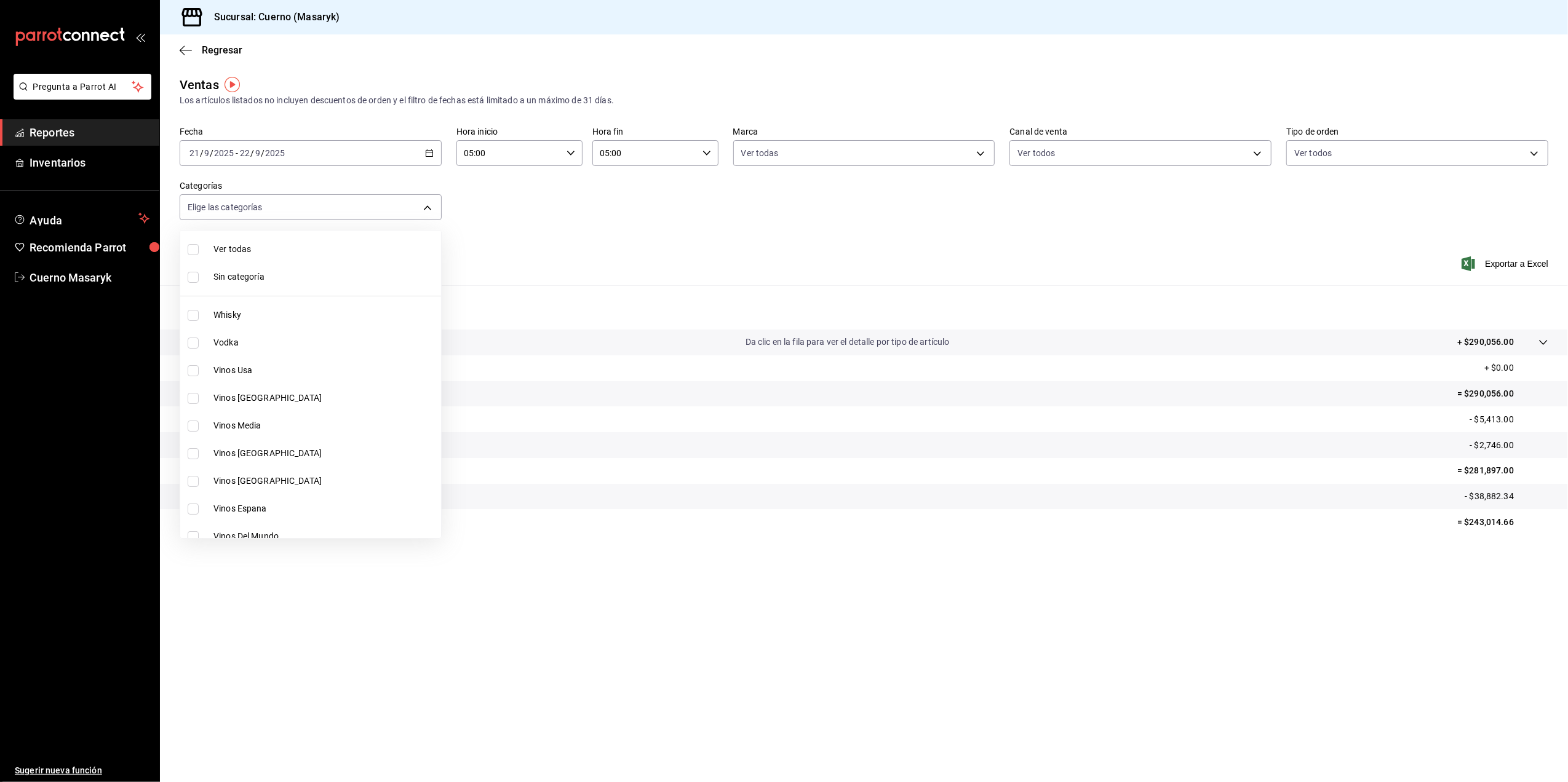
checkbox input "true"
click at [545, 247] on div at bounding box center [784, 391] width 1568 height 782
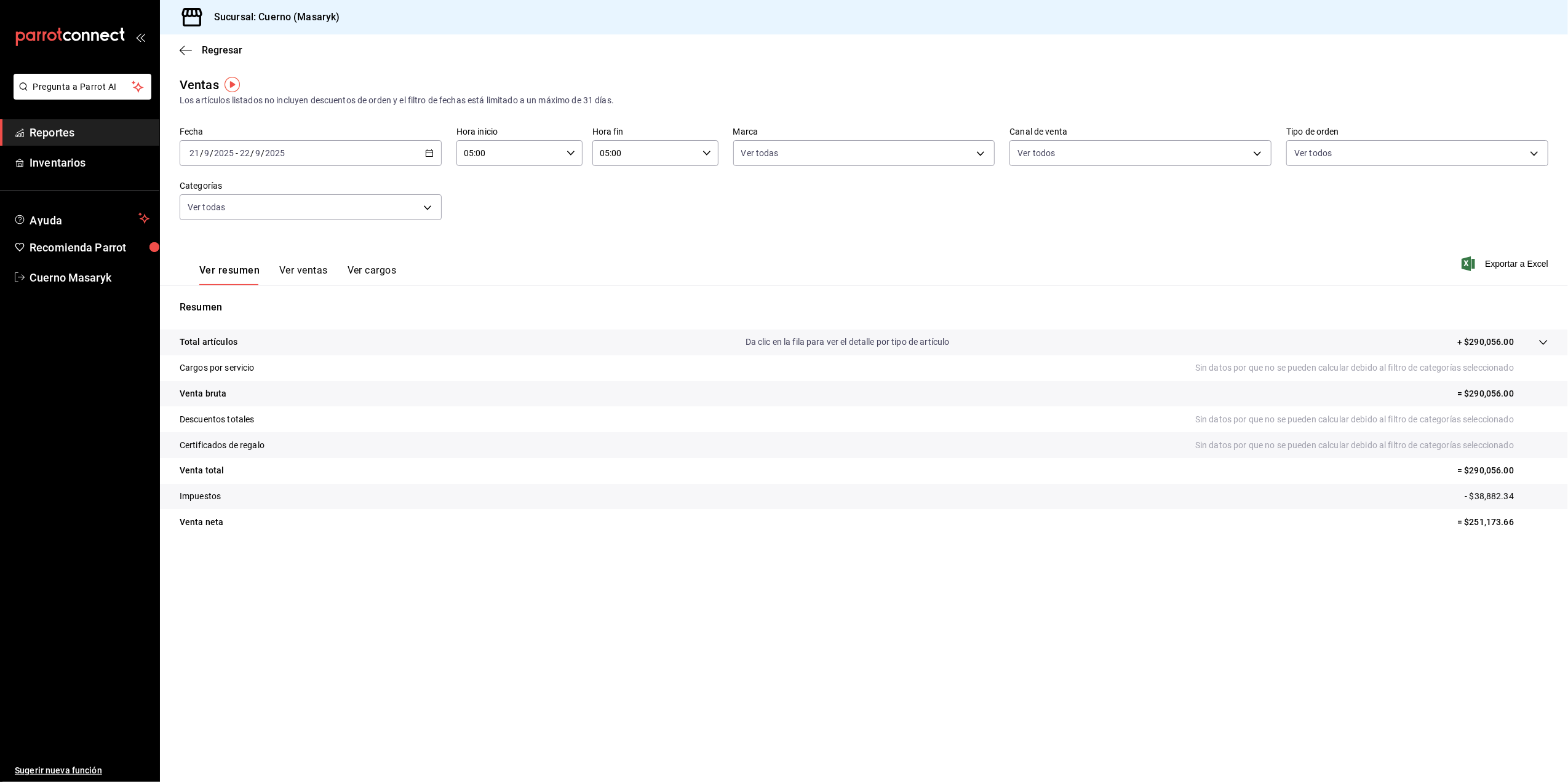
click at [324, 265] on button "Ver ventas" at bounding box center [303, 274] width 48 height 21
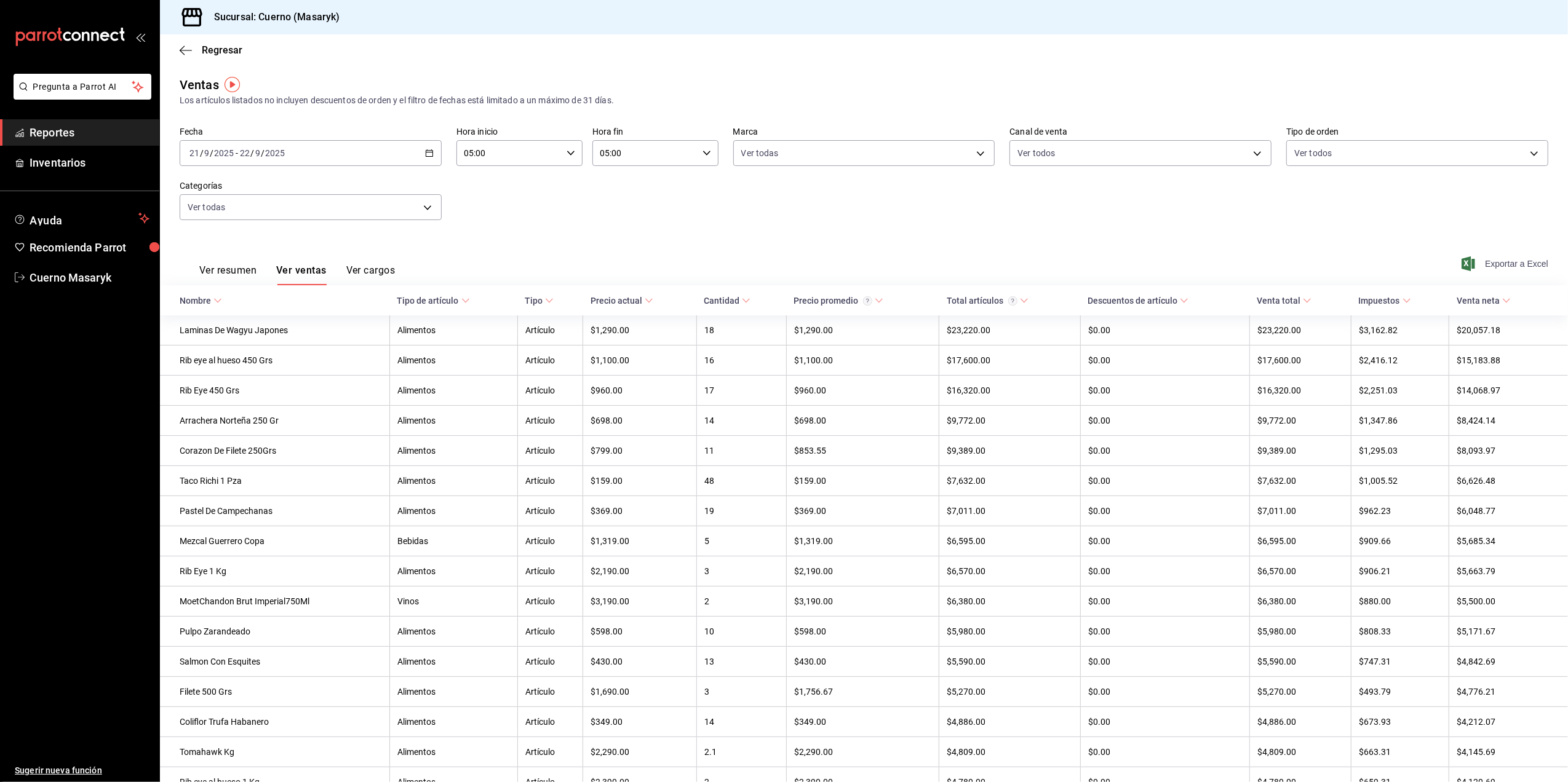
click at [1481, 261] on span "Exportar a Excel" at bounding box center [1506, 264] width 84 height 14
